Goal: Find specific page/section

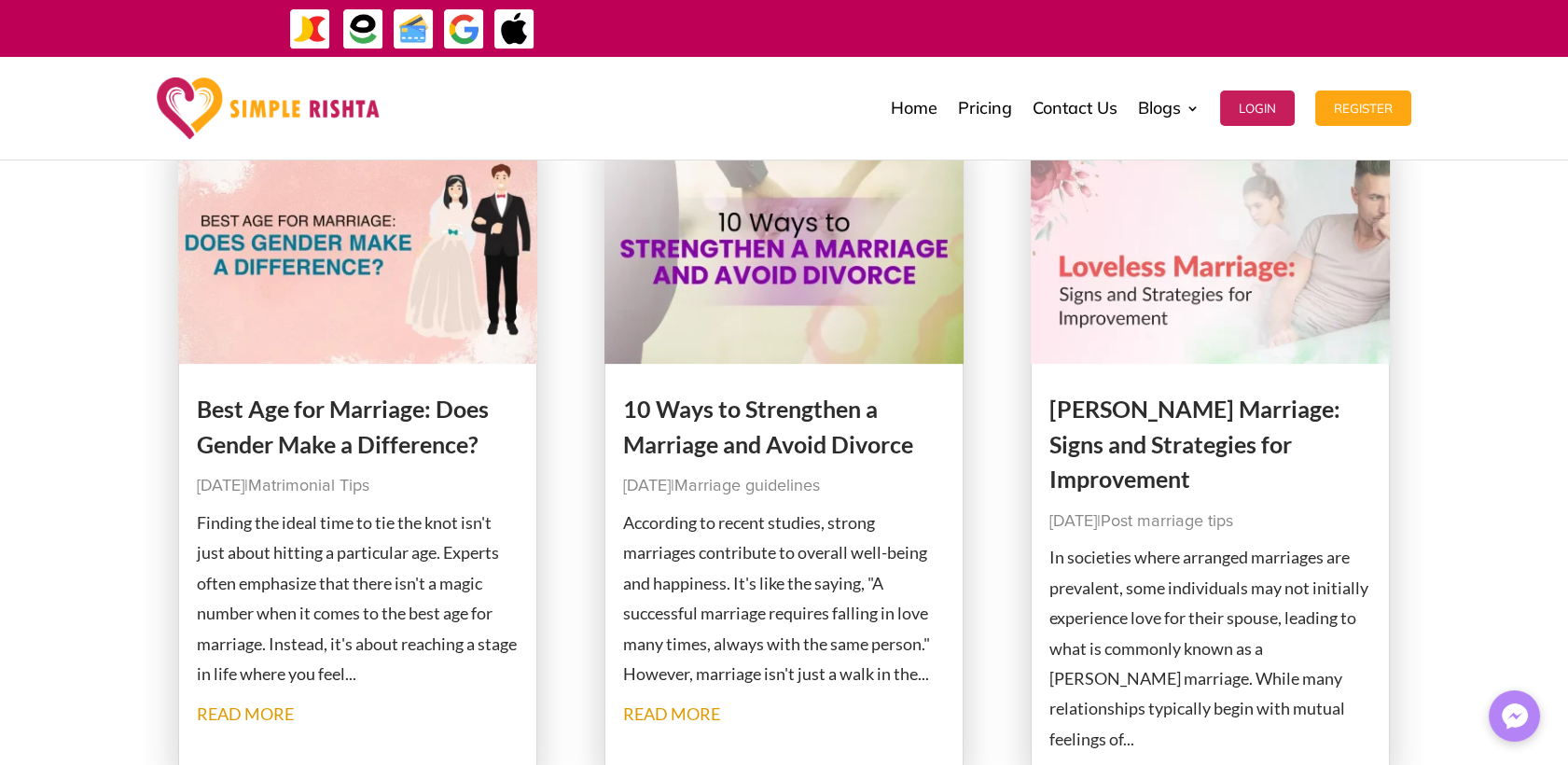
scroll to position [159, 0]
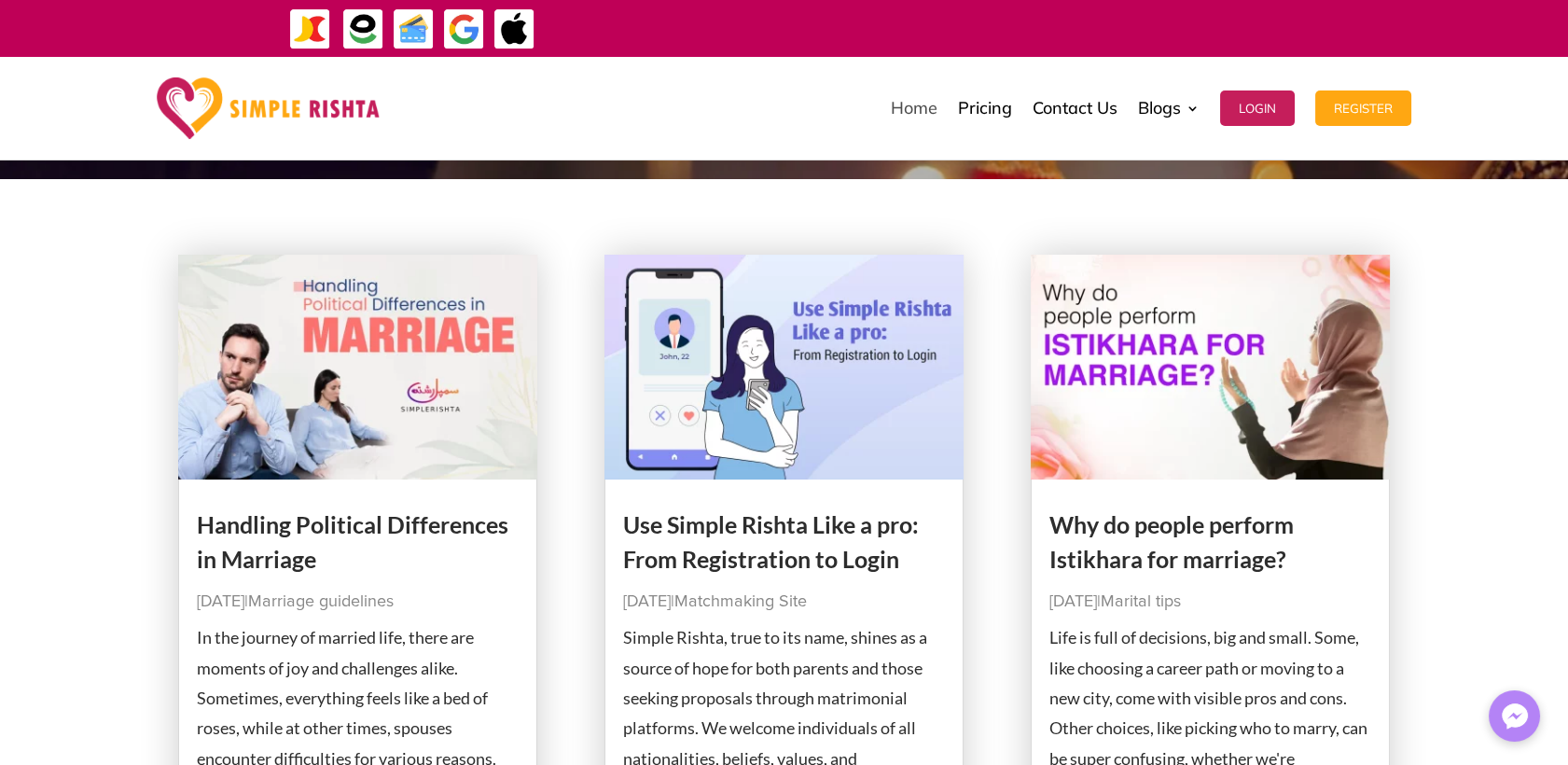
click at [906, 94] on link "Home" at bounding box center [913, 108] width 46 height 94
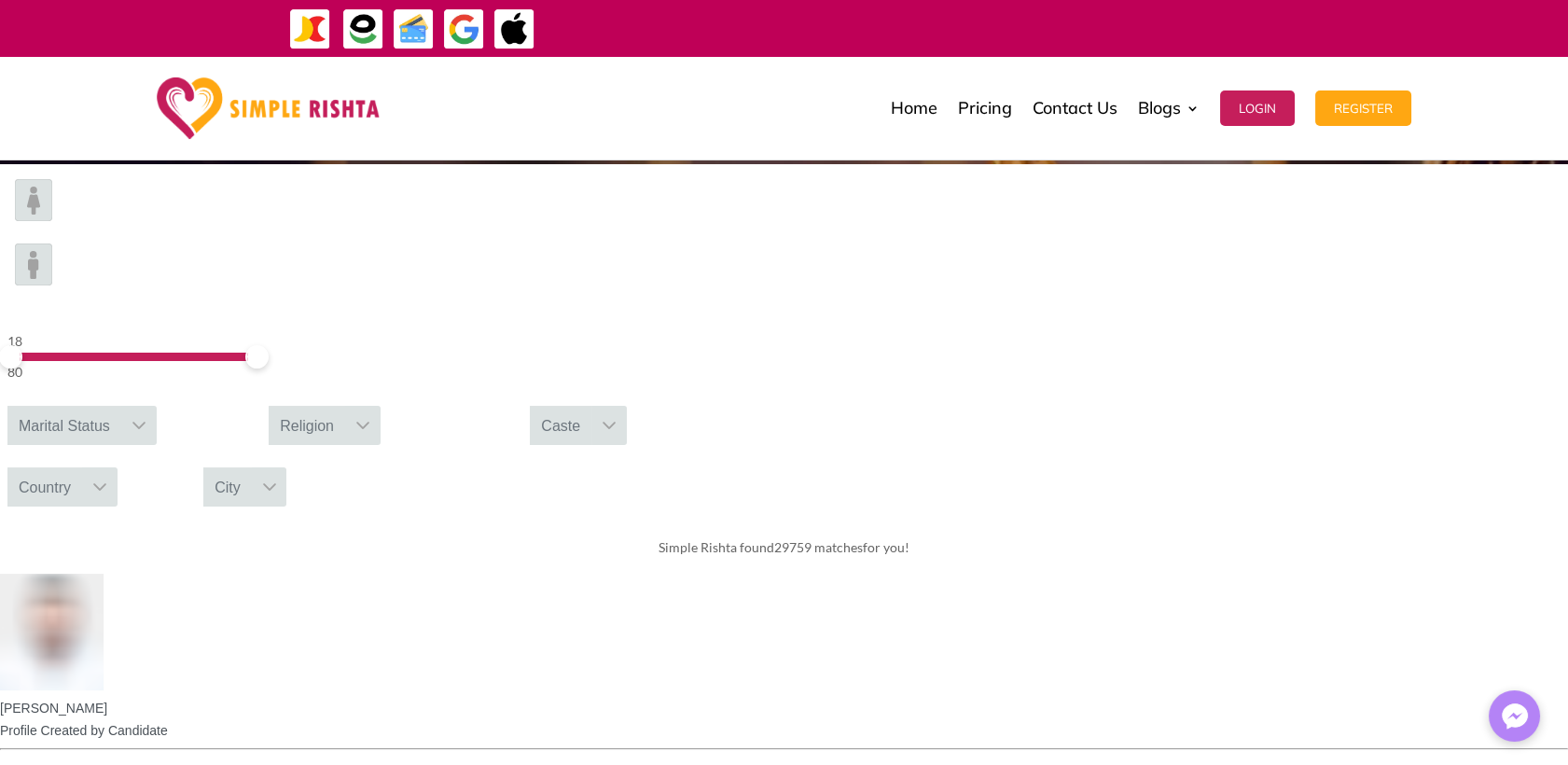
scroll to position [518, 0]
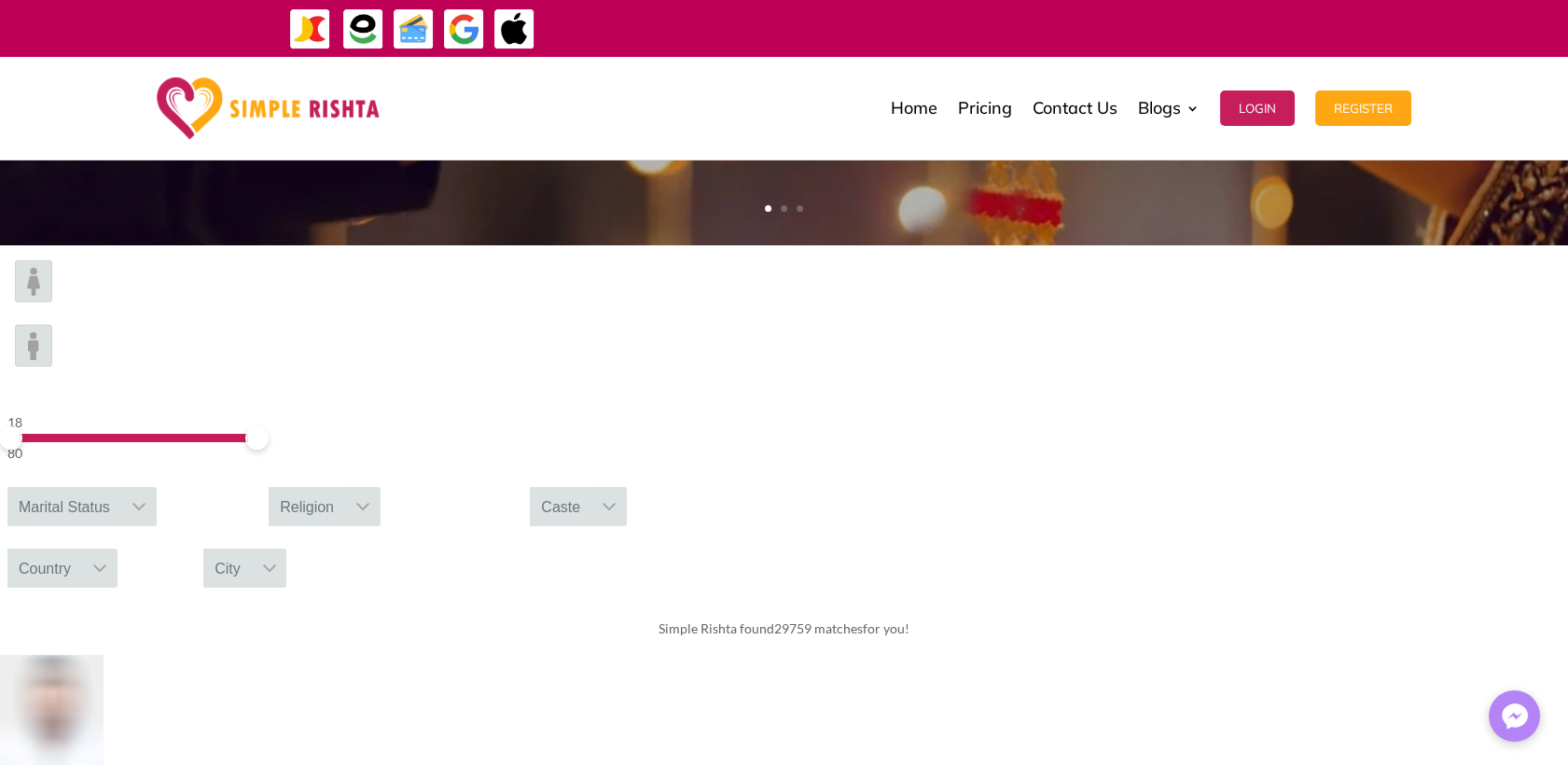
click at [616, 499] on icon at bounding box center [608, 506] width 15 height 15
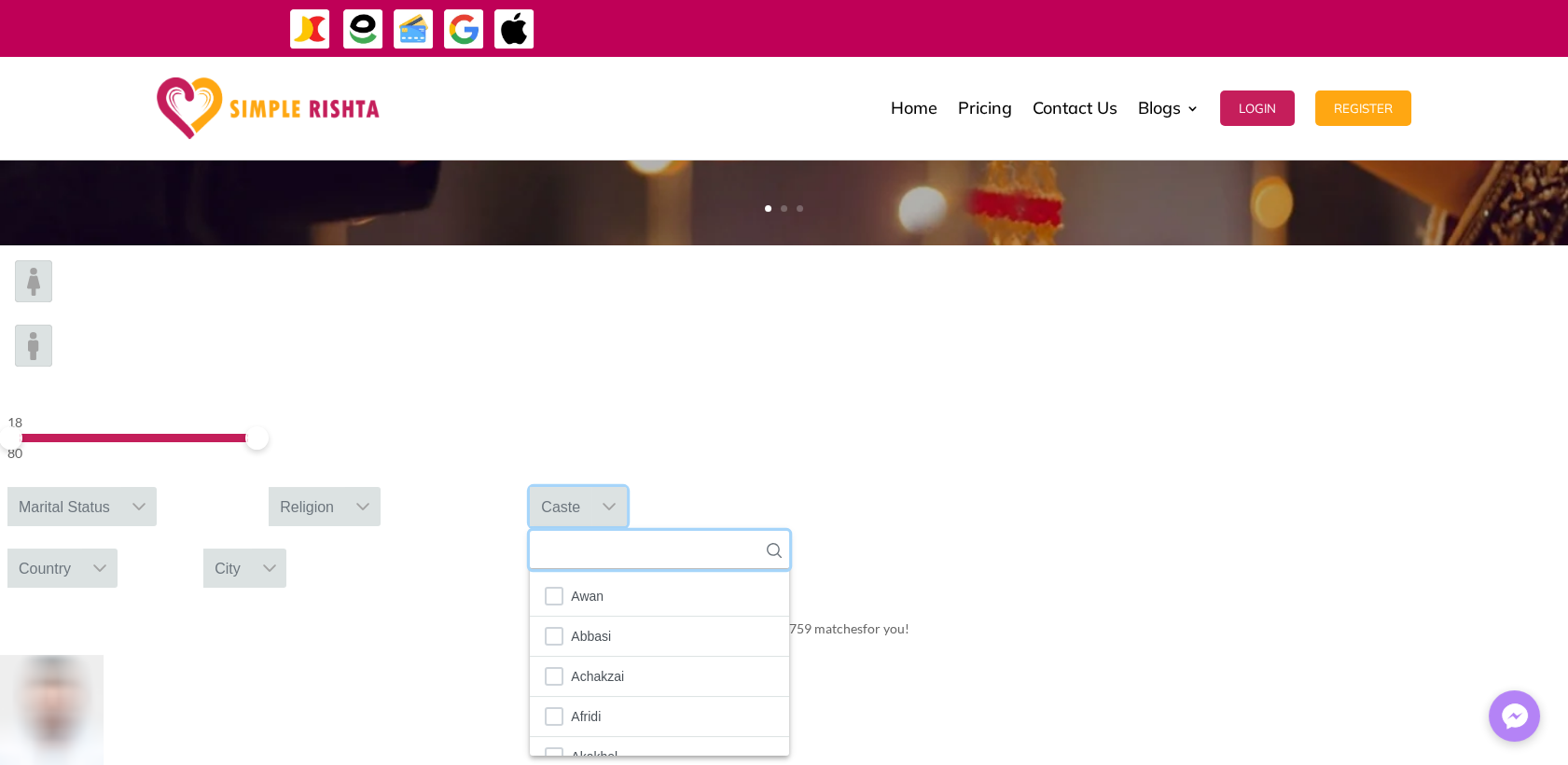
click at [789, 531] on input "text" at bounding box center [659, 549] width 259 height 38
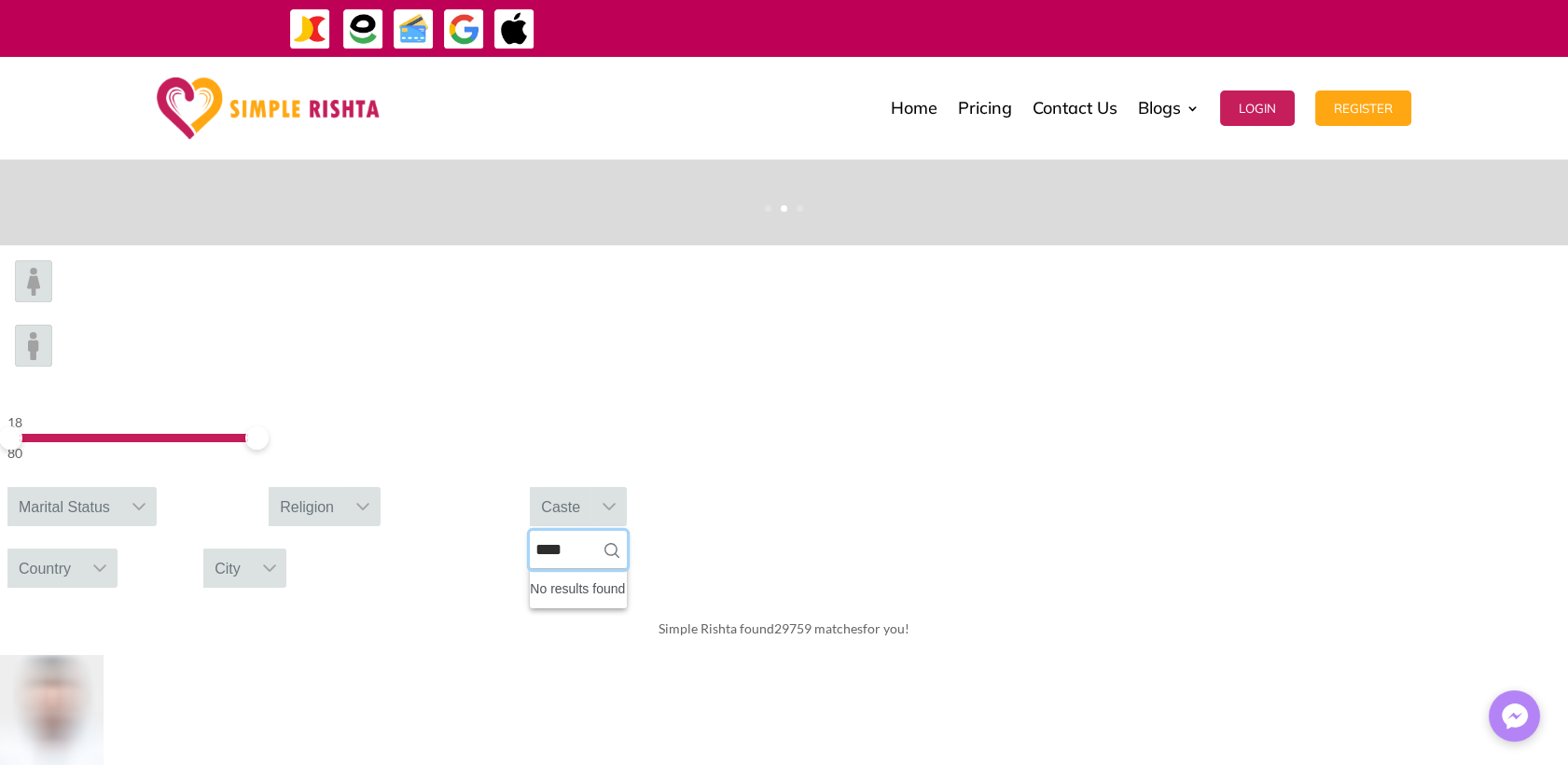
type input "****"
